Goal: Transaction & Acquisition: Purchase product/service

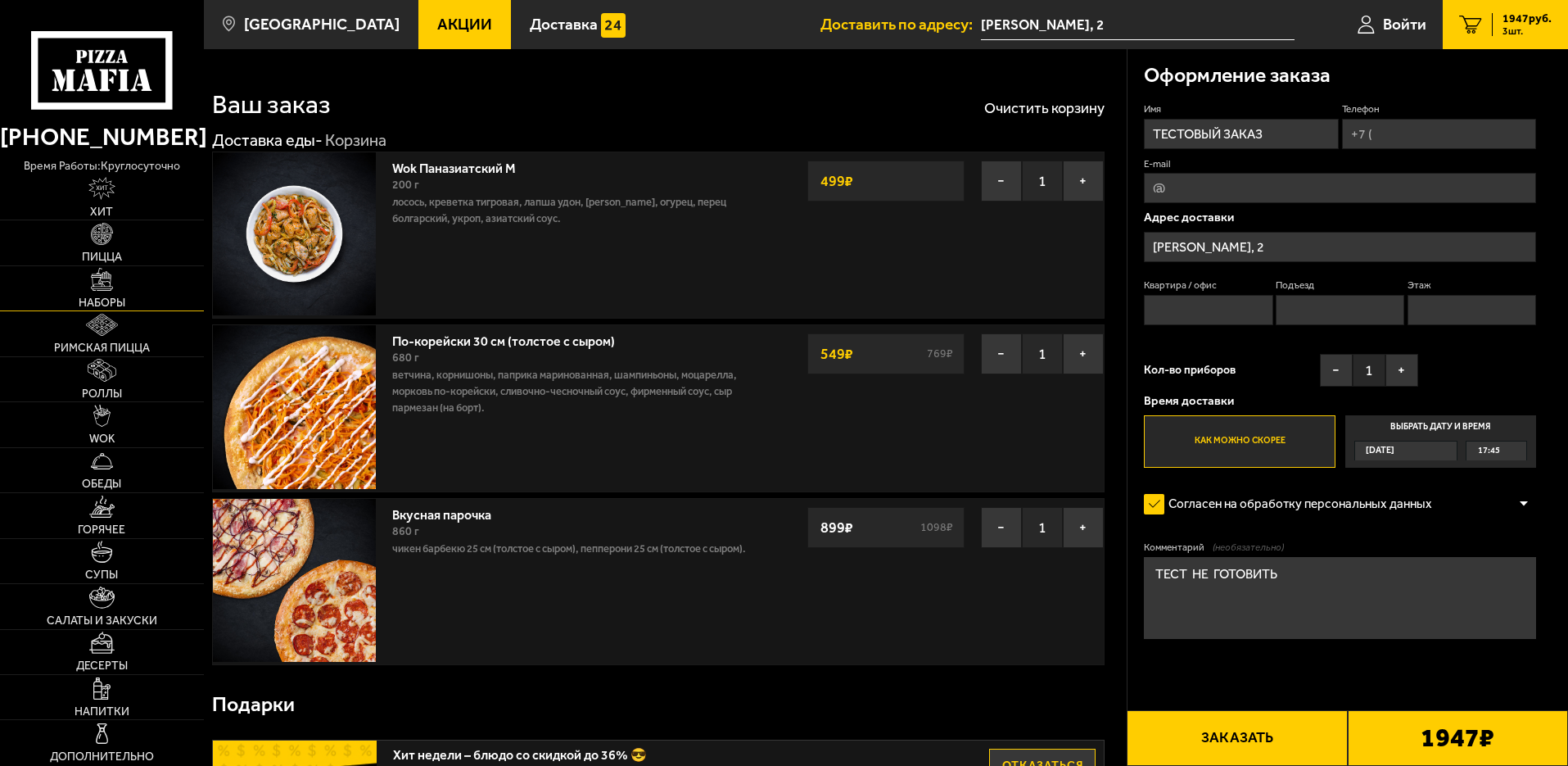
click at [93, 298] on span "Наборы" at bounding box center [102, 303] width 47 height 11
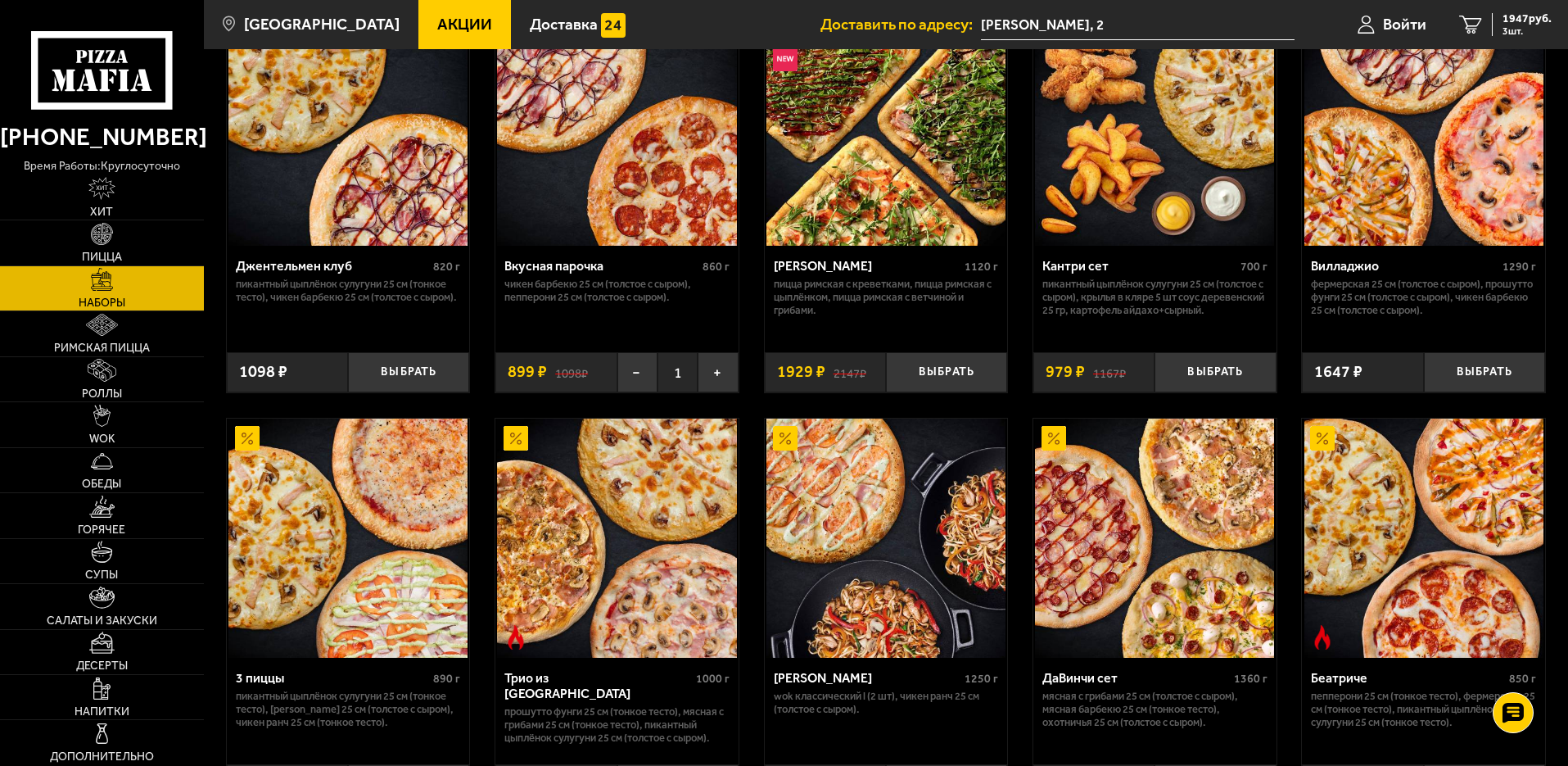
scroll to position [205, 0]
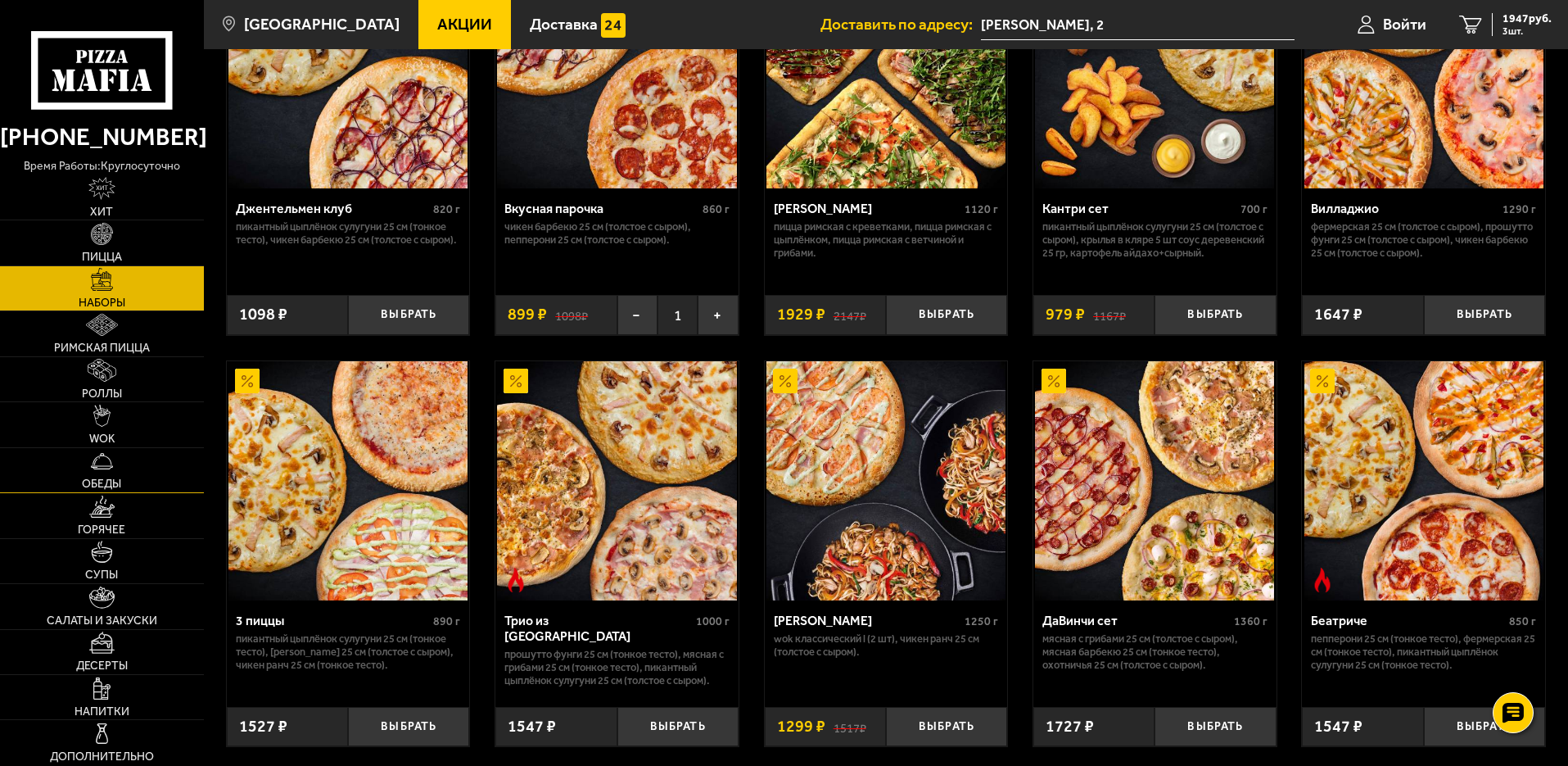
click at [93, 474] on link "Обеды" at bounding box center [102, 470] width 204 height 44
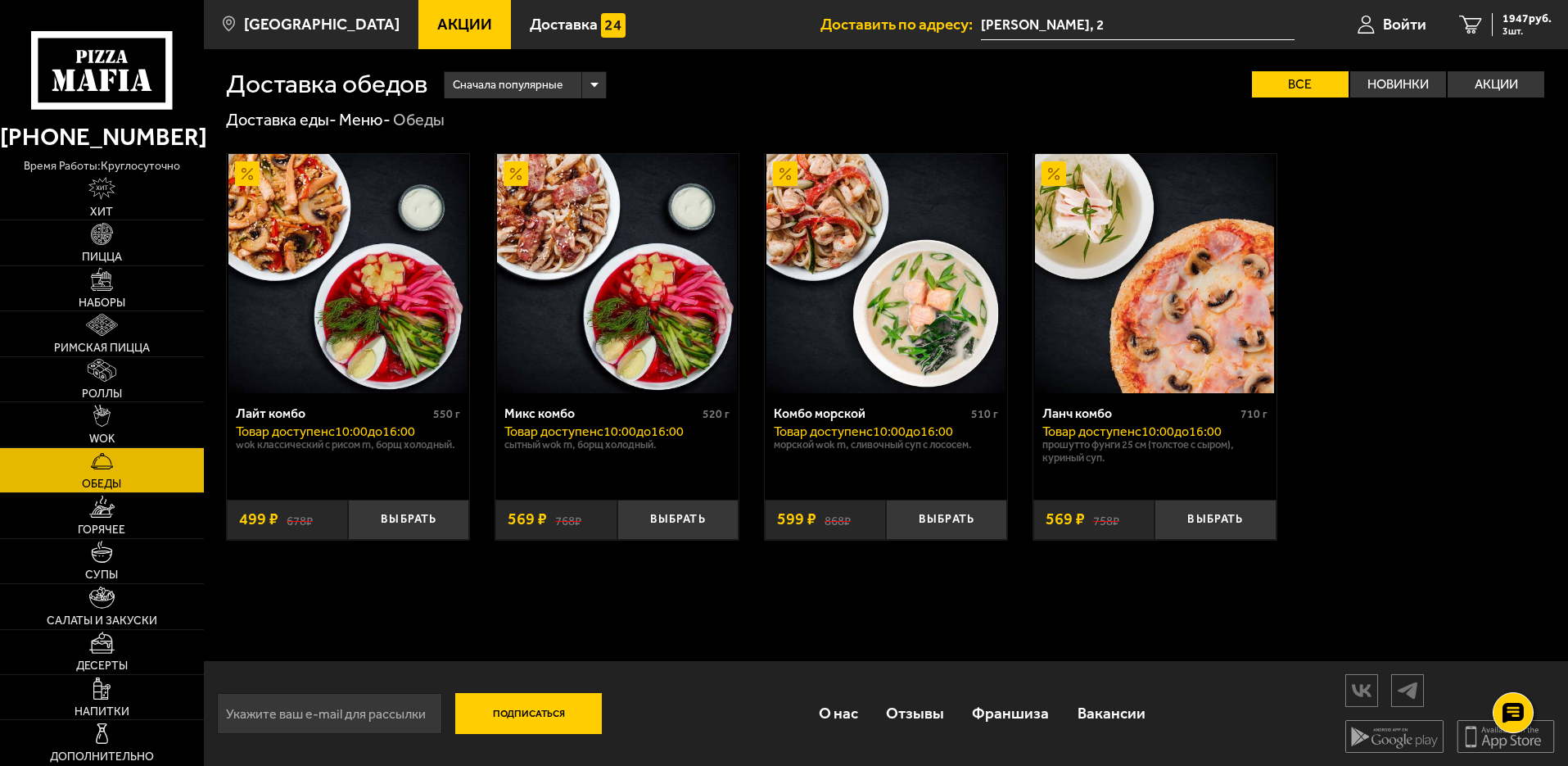
click at [342, 284] on img at bounding box center [348, 274] width 239 height 239
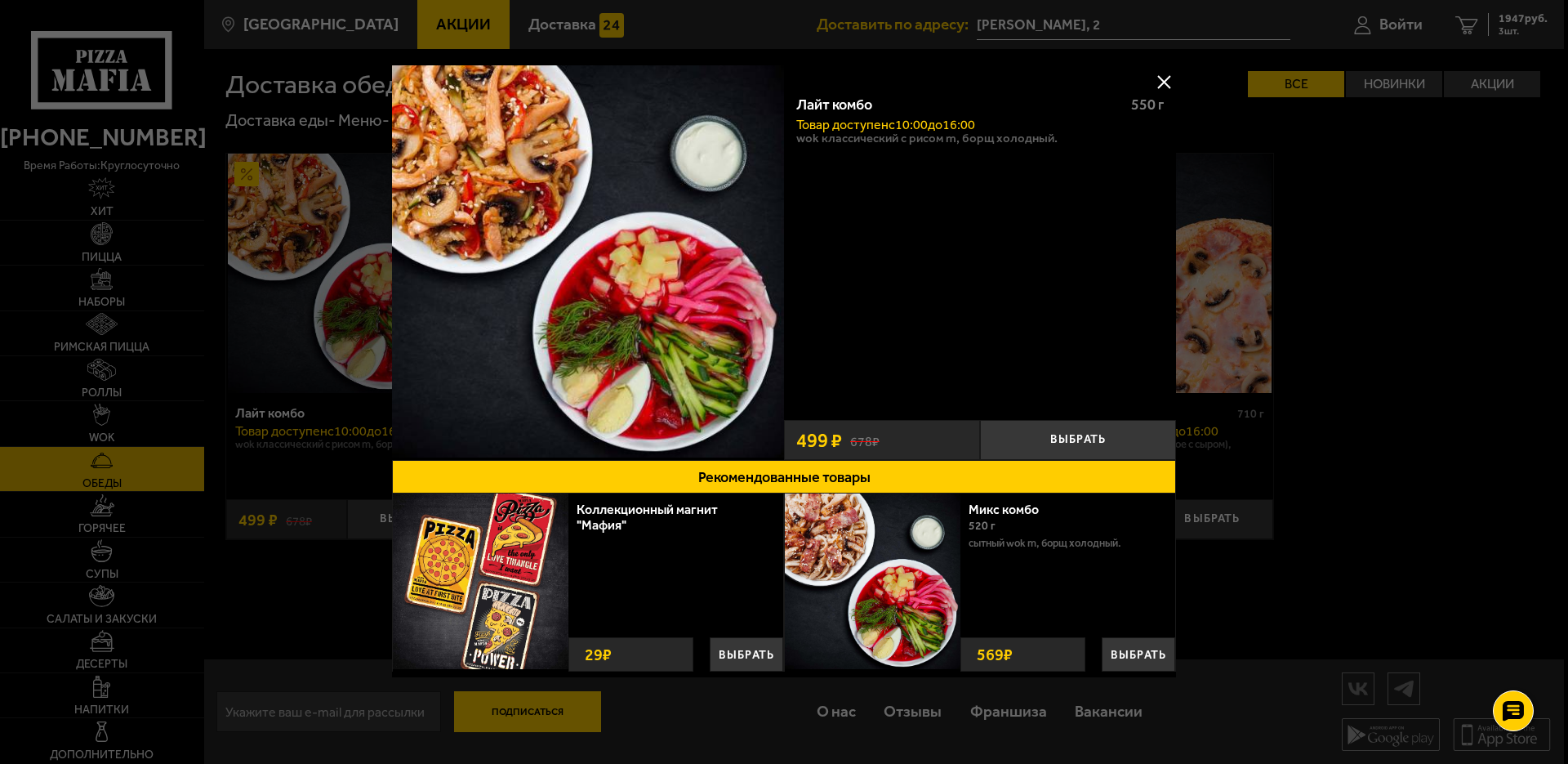
click at [92, 242] on div at bounding box center [784, 382] width 1568 height 764
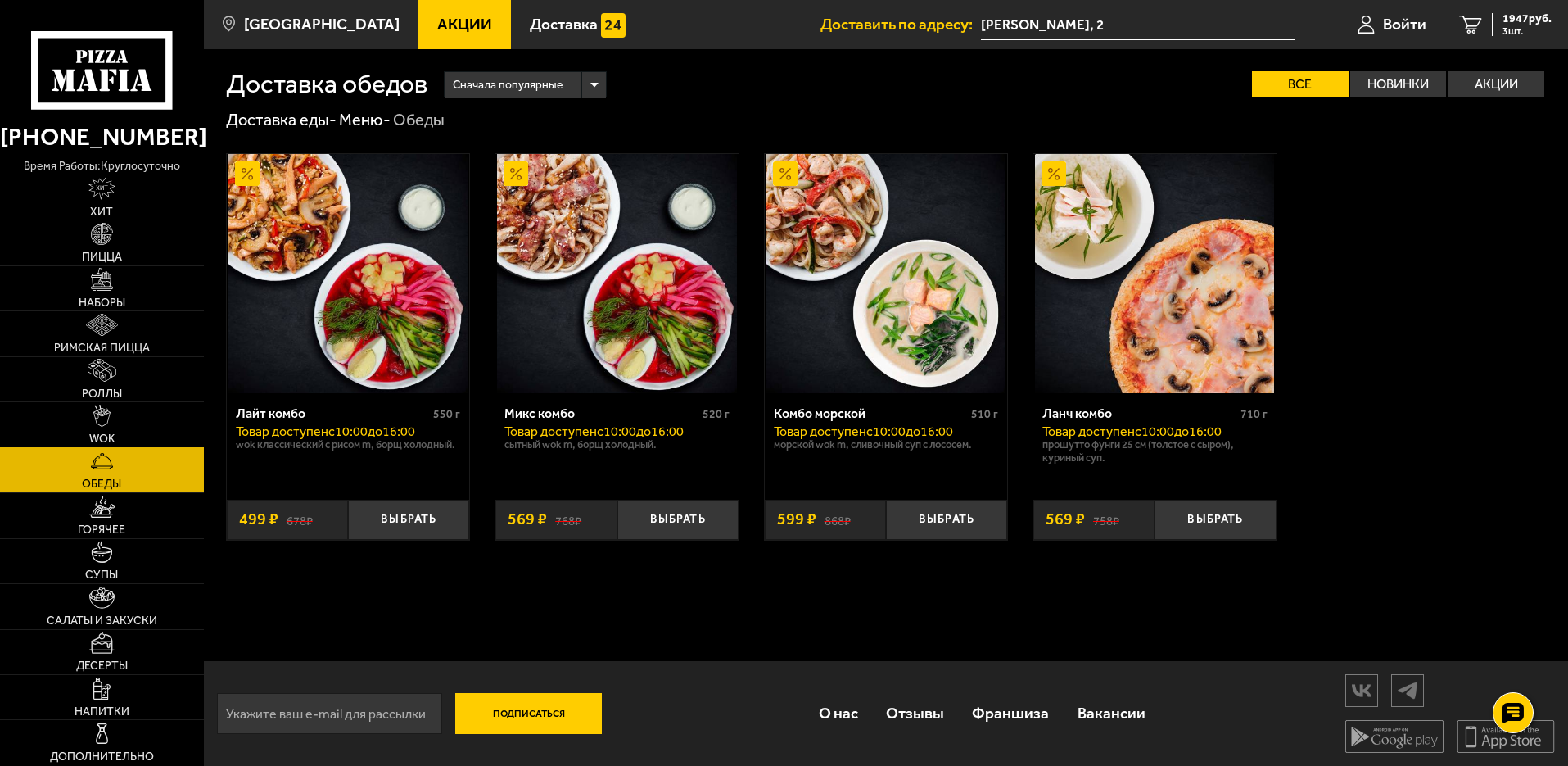
click at [108, 428] on link "WOK" at bounding box center [102, 424] width 204 height 44
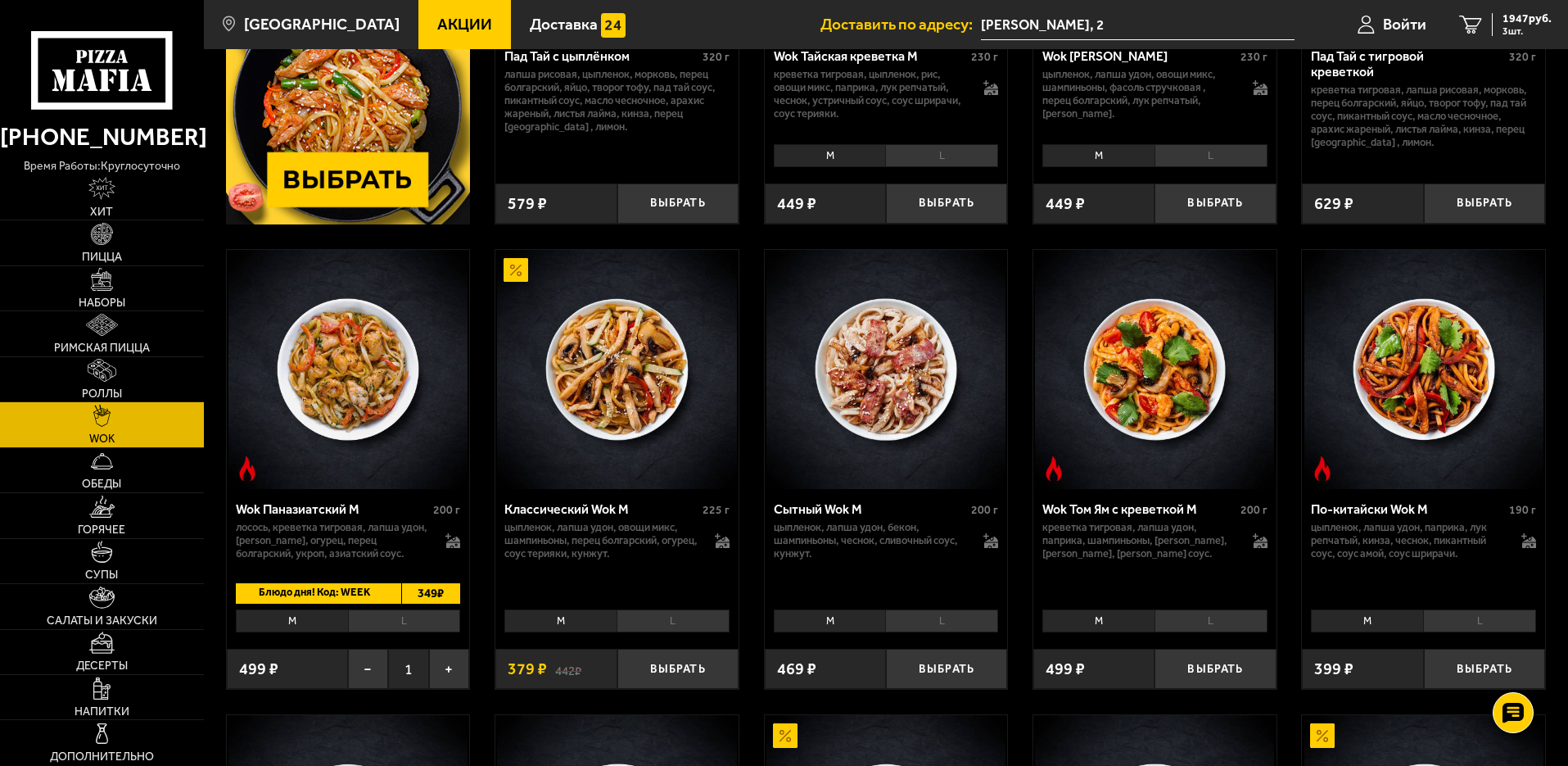
scroll to position [307, 0]
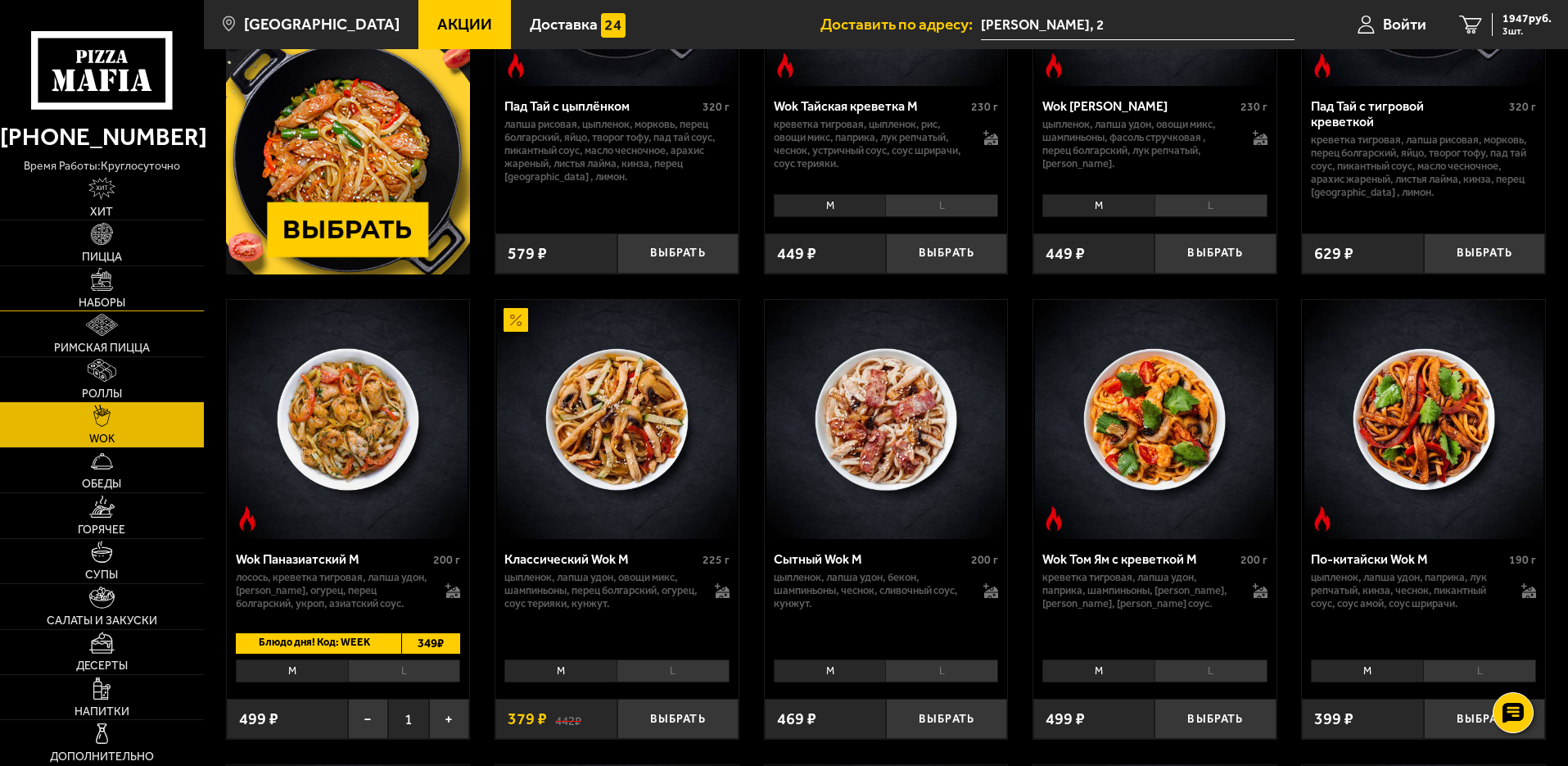
click at [99, 282] on img at bounding box center [102, 279] width 23 height 23
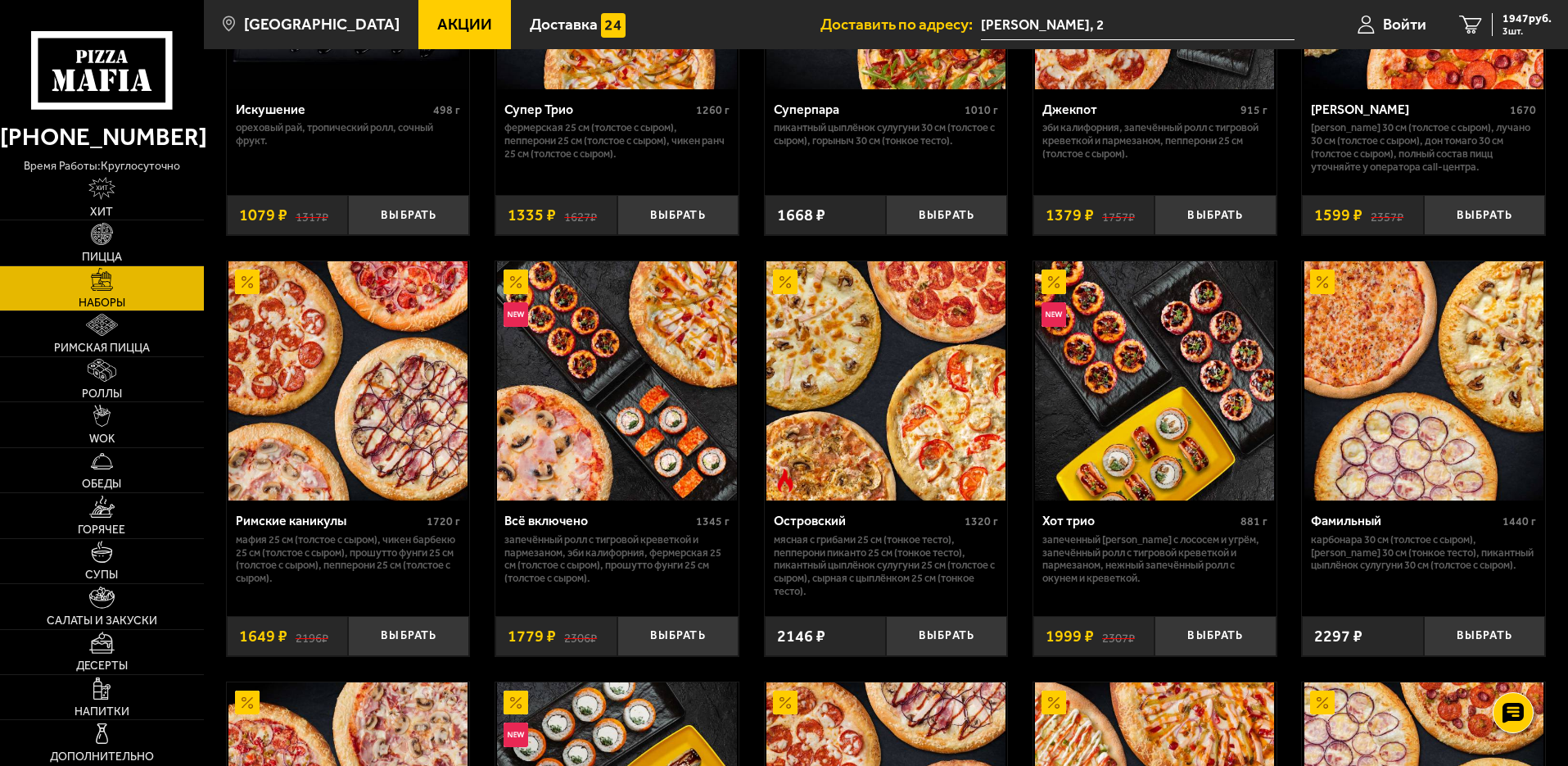
scroll to position [1228, 0]
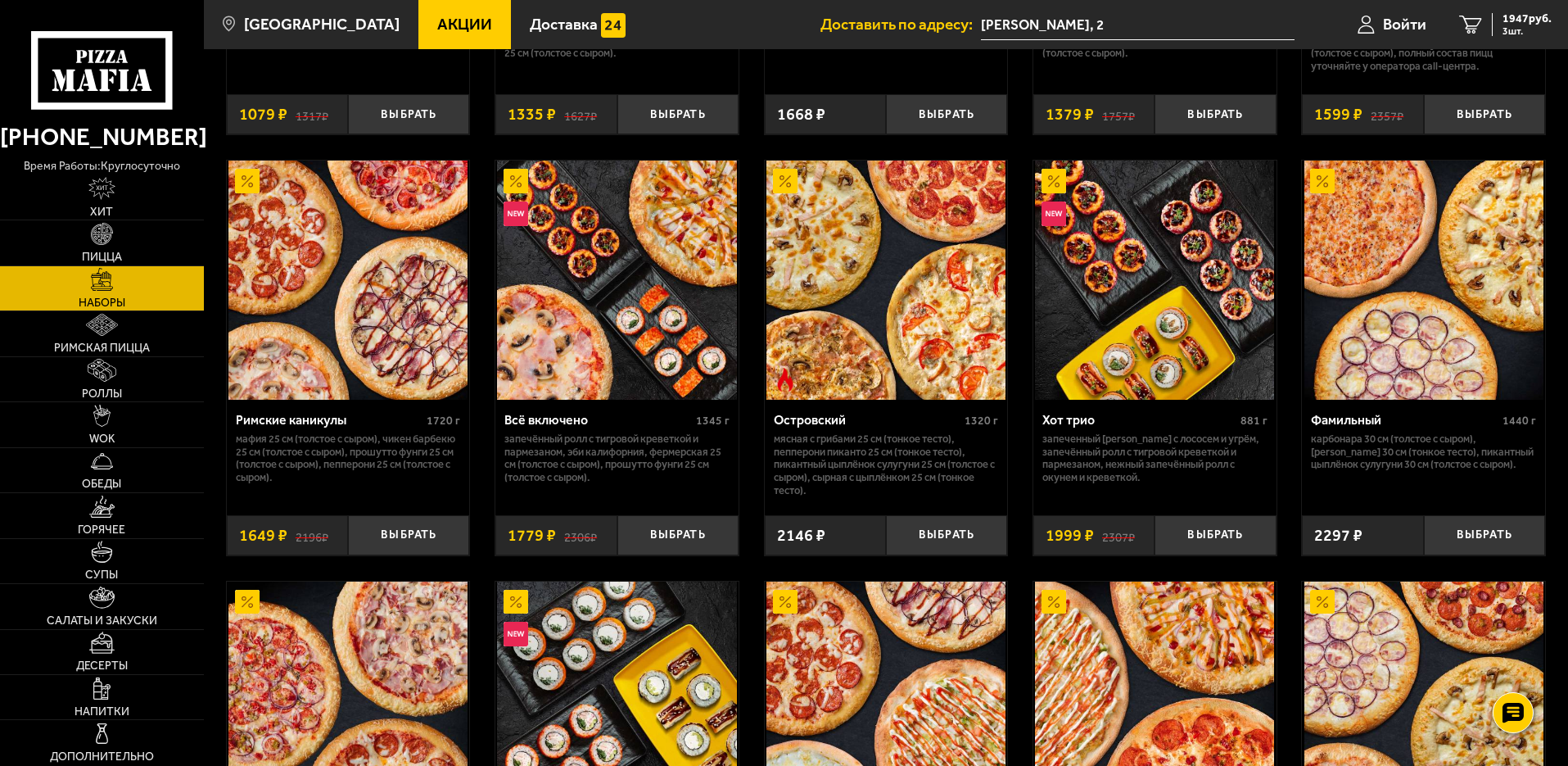
click at [111, 67] on icon at bounding box center [102, 70] width 141 height 78
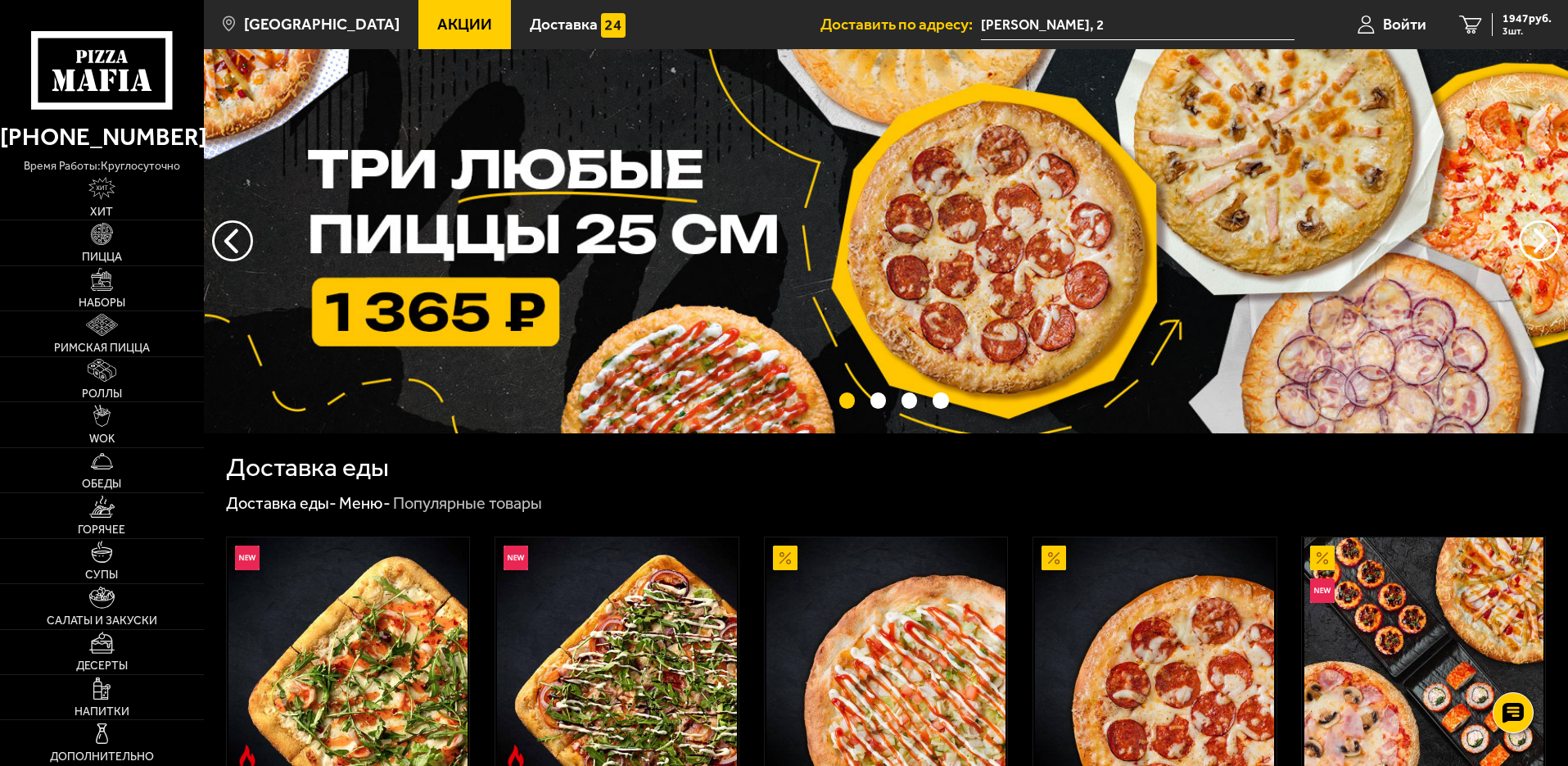
click at [449, 28] on span "Акции" at bounding box center [464, 23] width 55 height 16
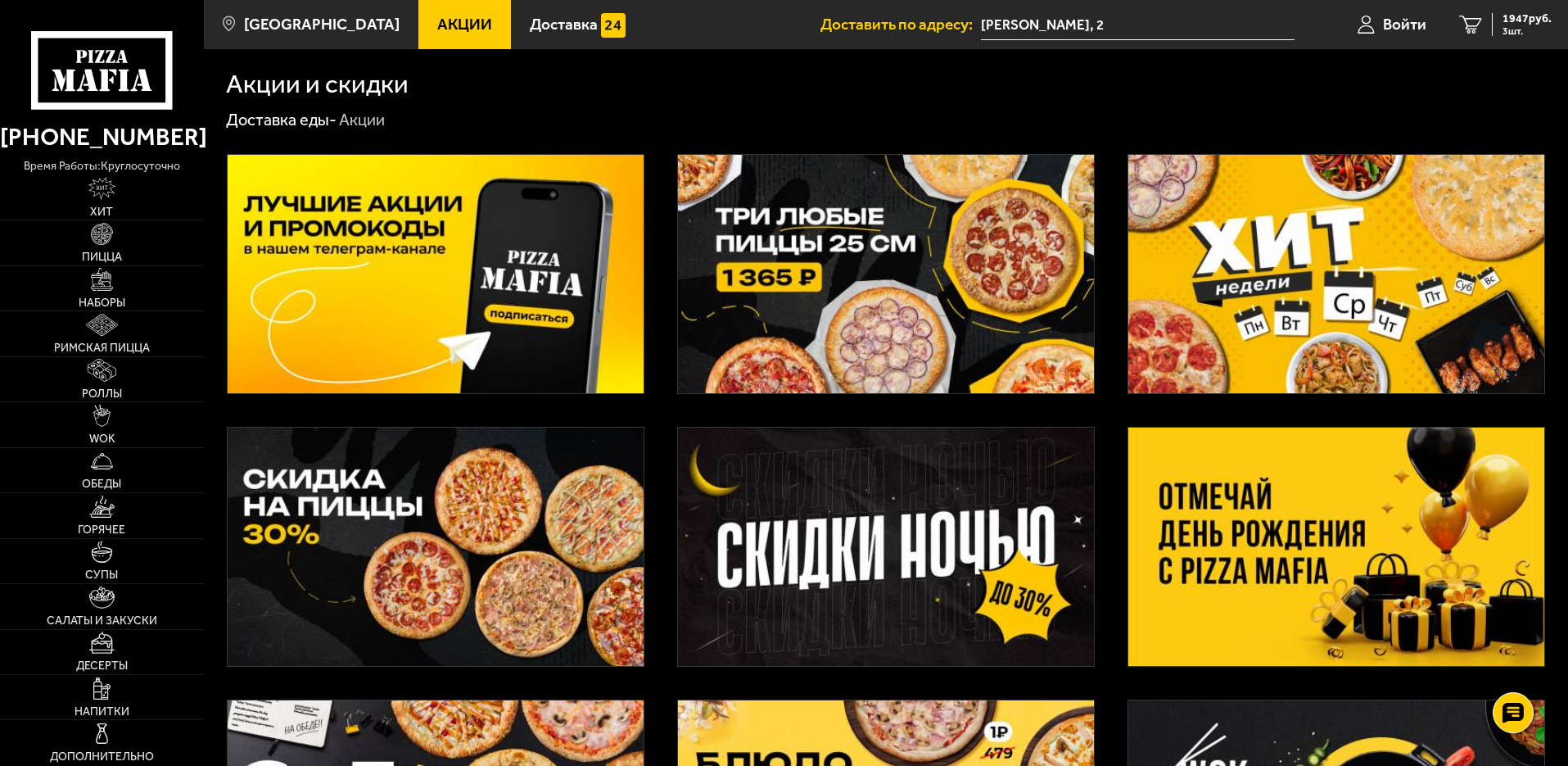
click at [1326, 258] on img at bounding box center [1337, 274] width 416 height 239
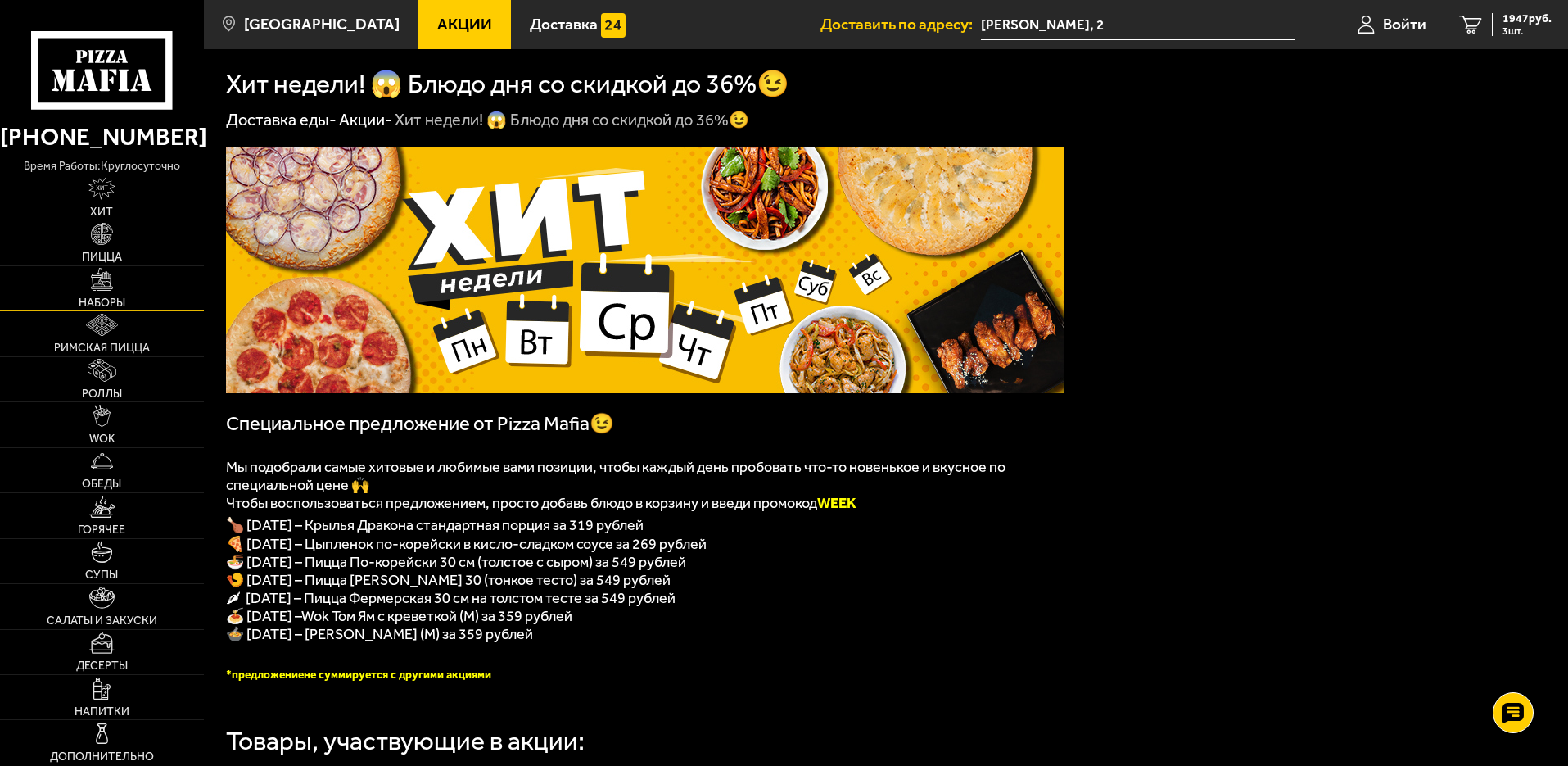
click at [93, 282] on img at bounding box center [102, 279] width 23 height 23
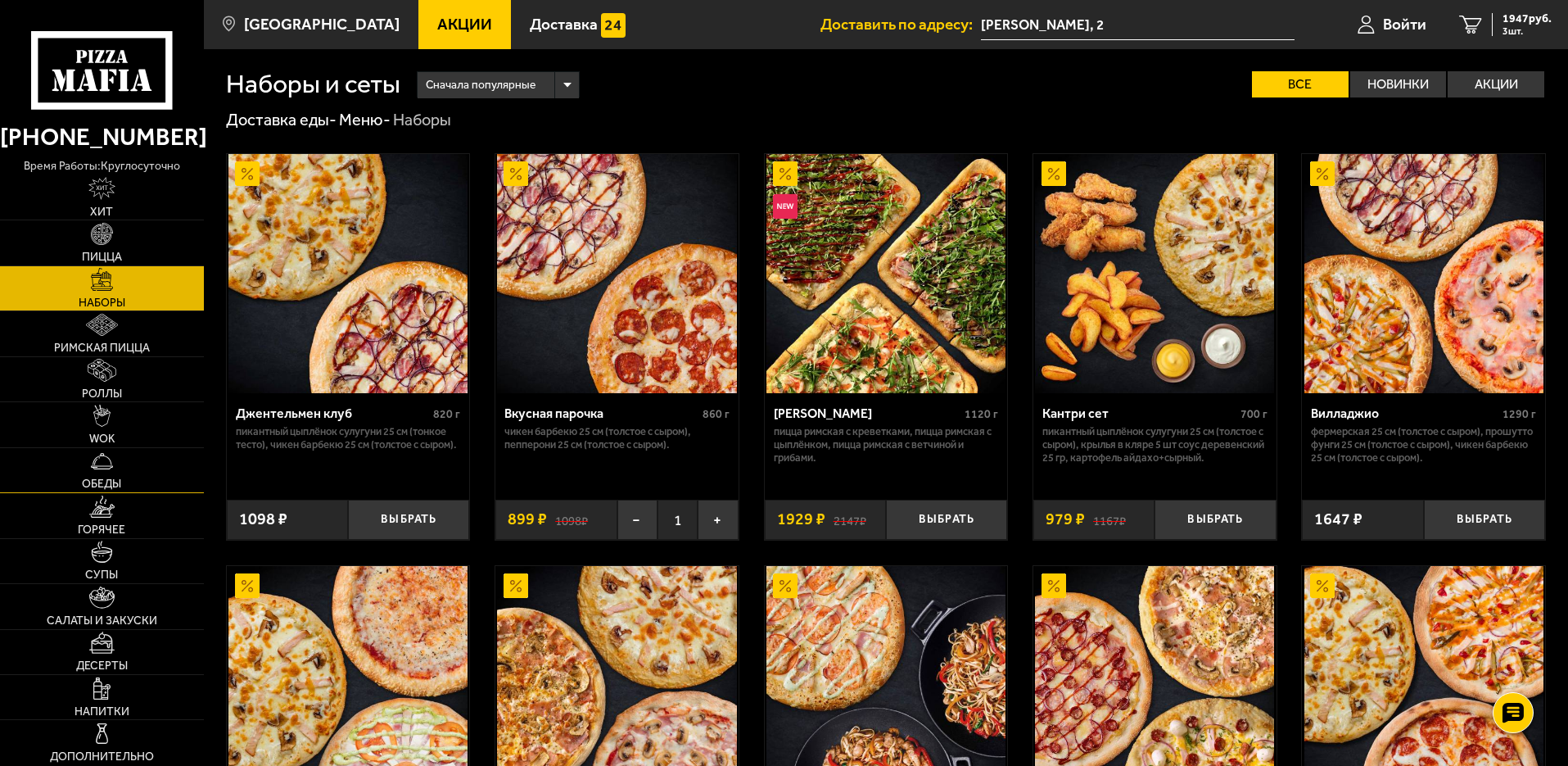
click at [102, 461] on img at bounding box center [102, 461] width 23 height 23
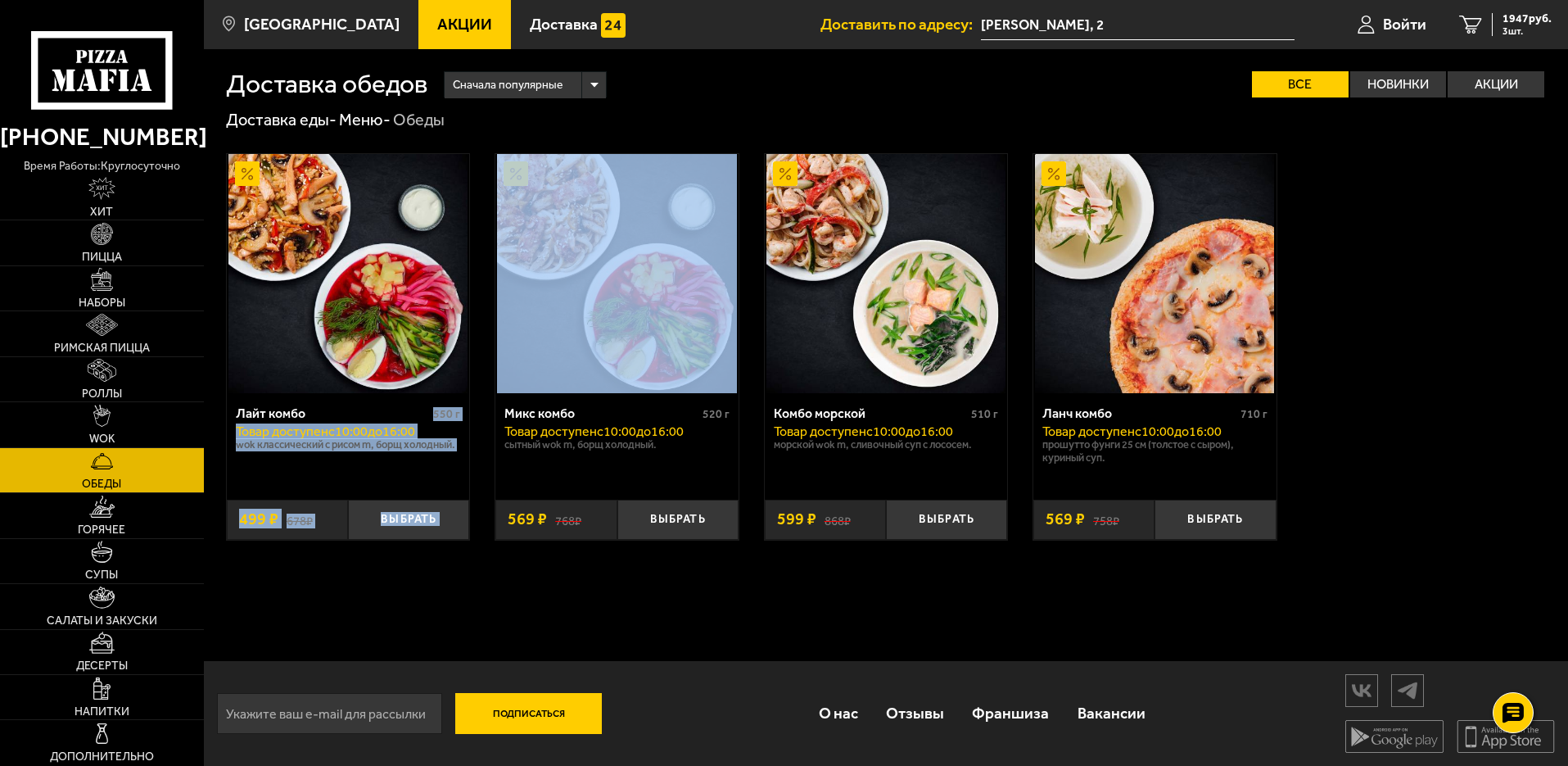
drag, startPoint x: 428, startPoint y: 415, endPoint x: 493, endPoint y: 415, distance: 65.0
click at [493, 415] on div "Лайт комбо 550 г Товар доступен c 10:00 до 16:00 Wok классический с рисом M, Бо…" at bounding box center [886, 346] width 1364 height 431
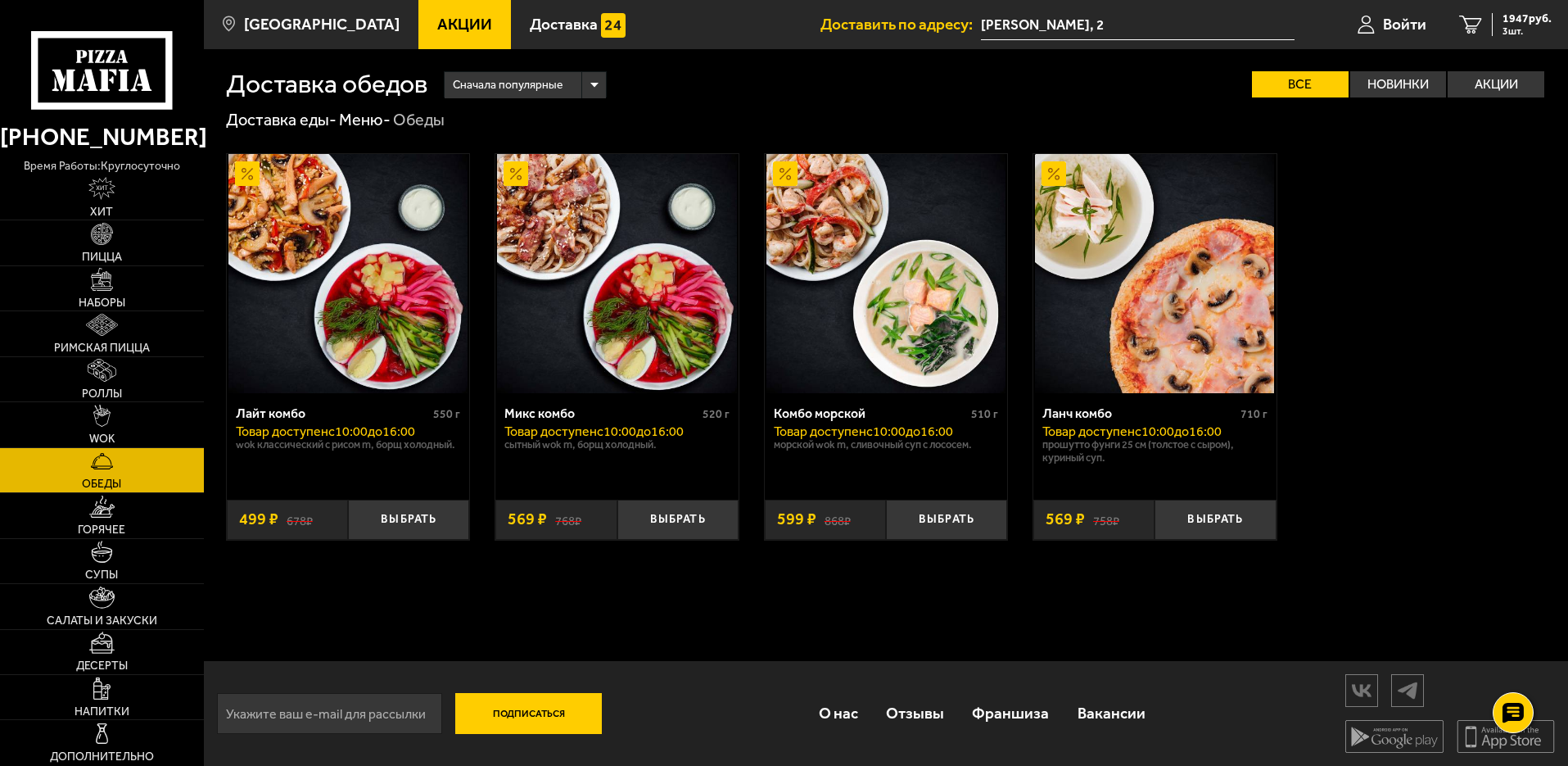
click at [527, 597] on div "Доставка обедов Сначала популярные Все Новинки Акции Пожелания Wok классический…" at bounding box center [886, 407] width 1364 height 716
click at [115, 550] on link "Супы" at bounding box center [102, 560] width 204 height 44
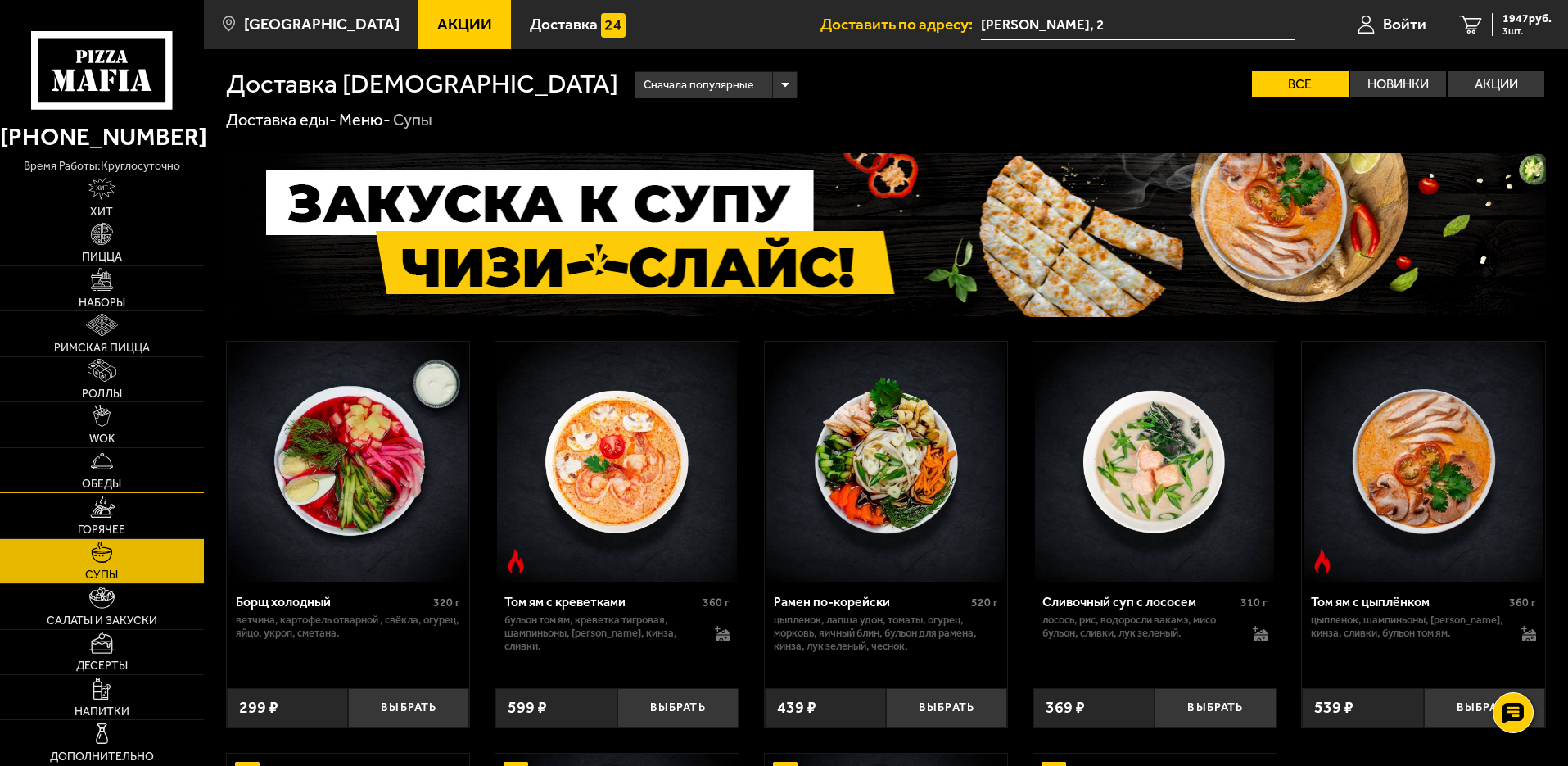
click at [93, 468] on img at bounding box center [102, 461] width 23 height 23
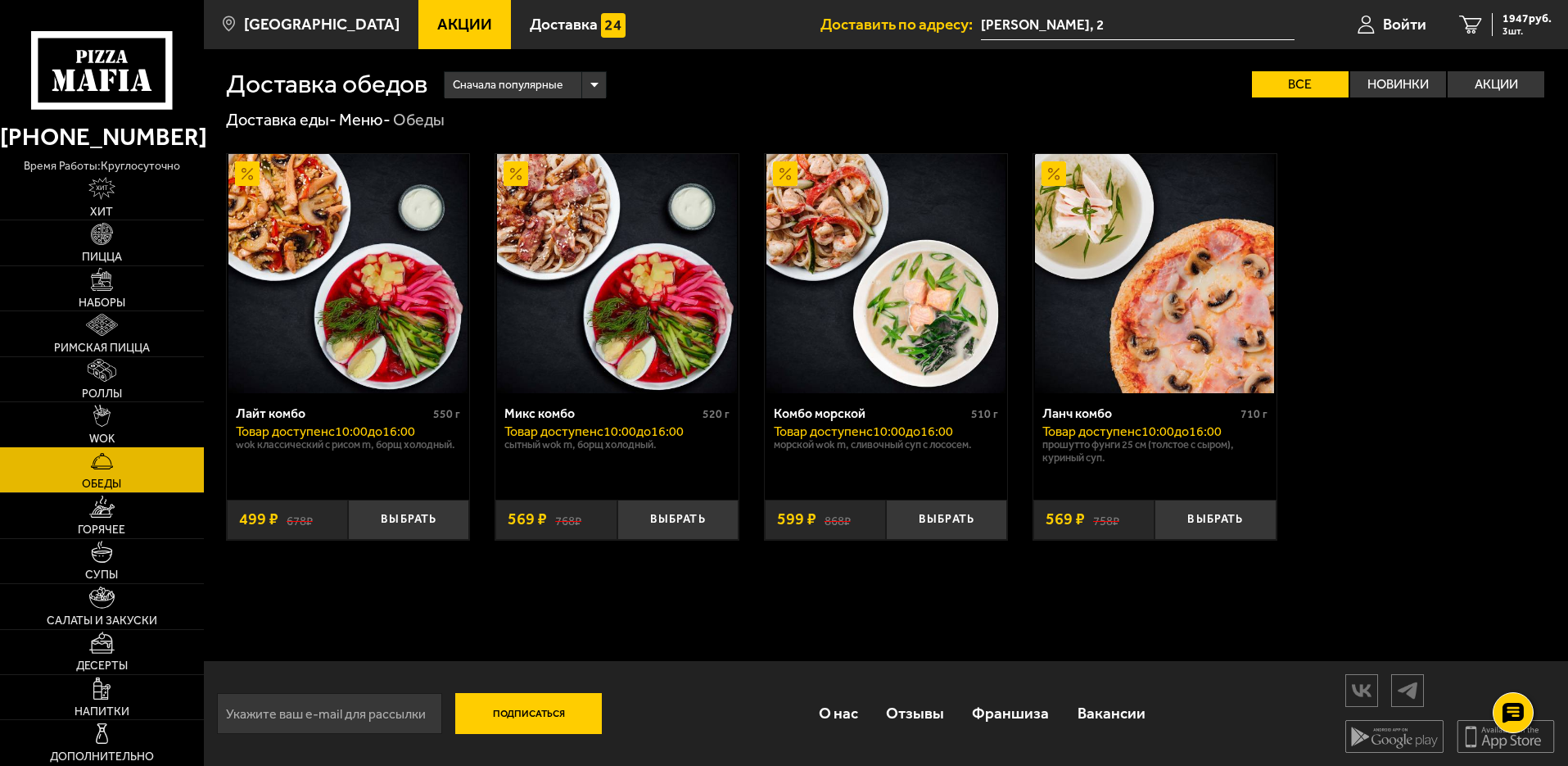
click at [95, 410] on img at bounding box center [102, 415] width 17 height 23
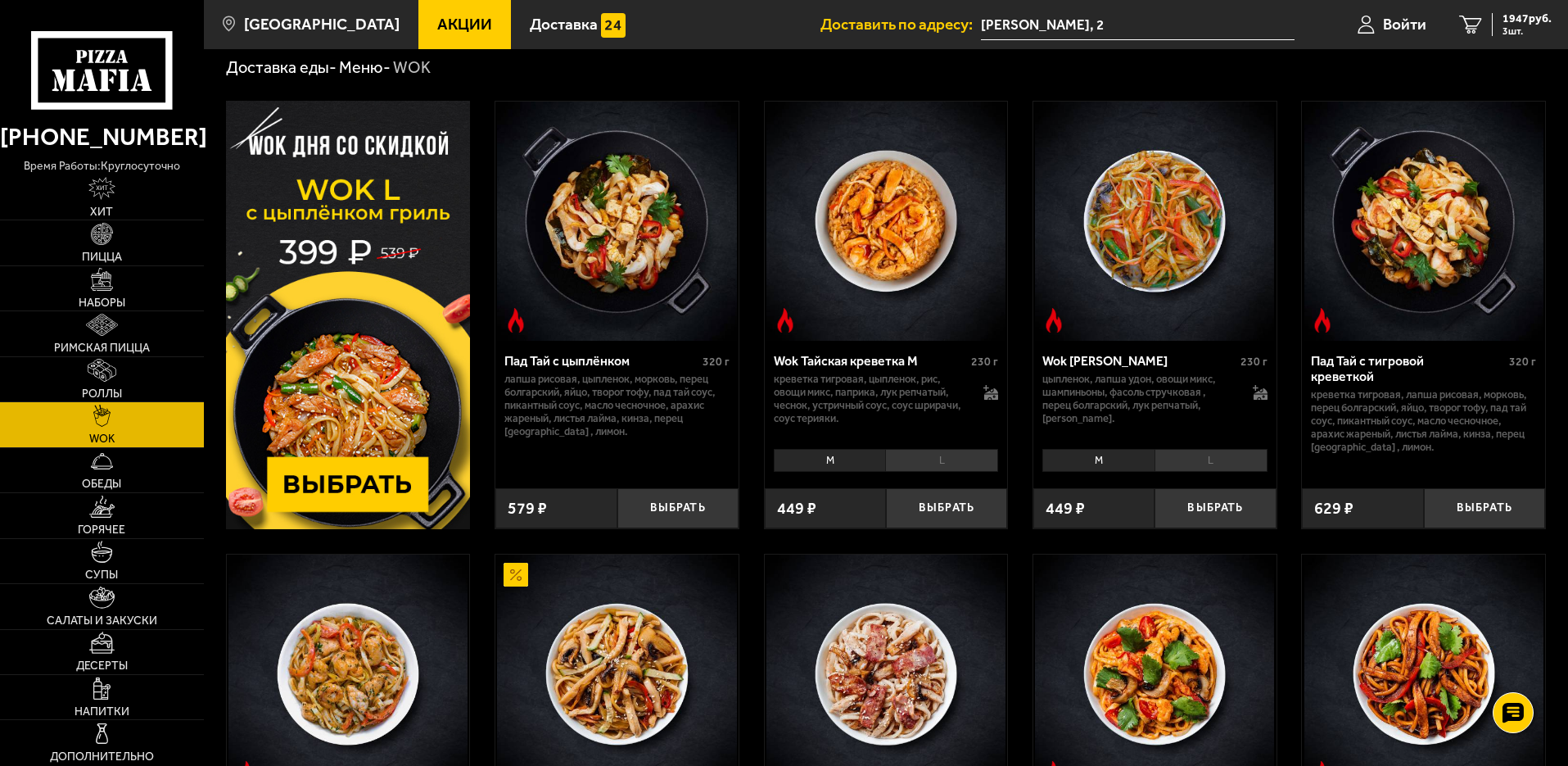
scroll to position [205, 0]
